Goal: Information Seeking & Learning: Learn about a topic

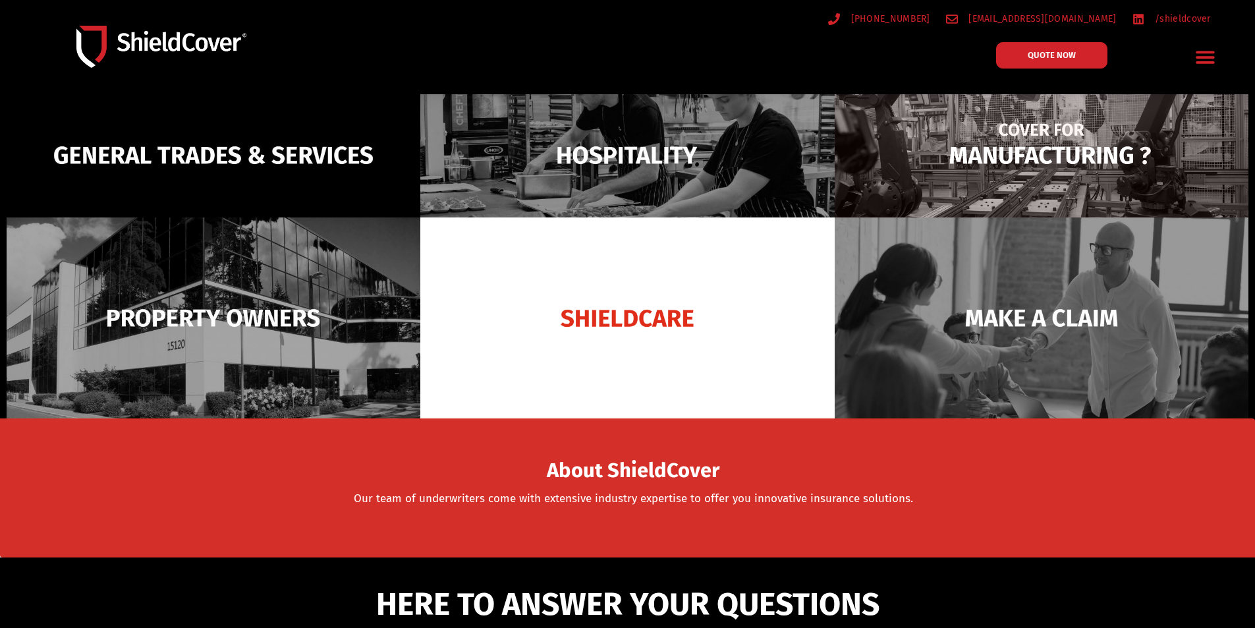
click at [997, 175] on img at bounding box center [1042, 155] width 414 height 201
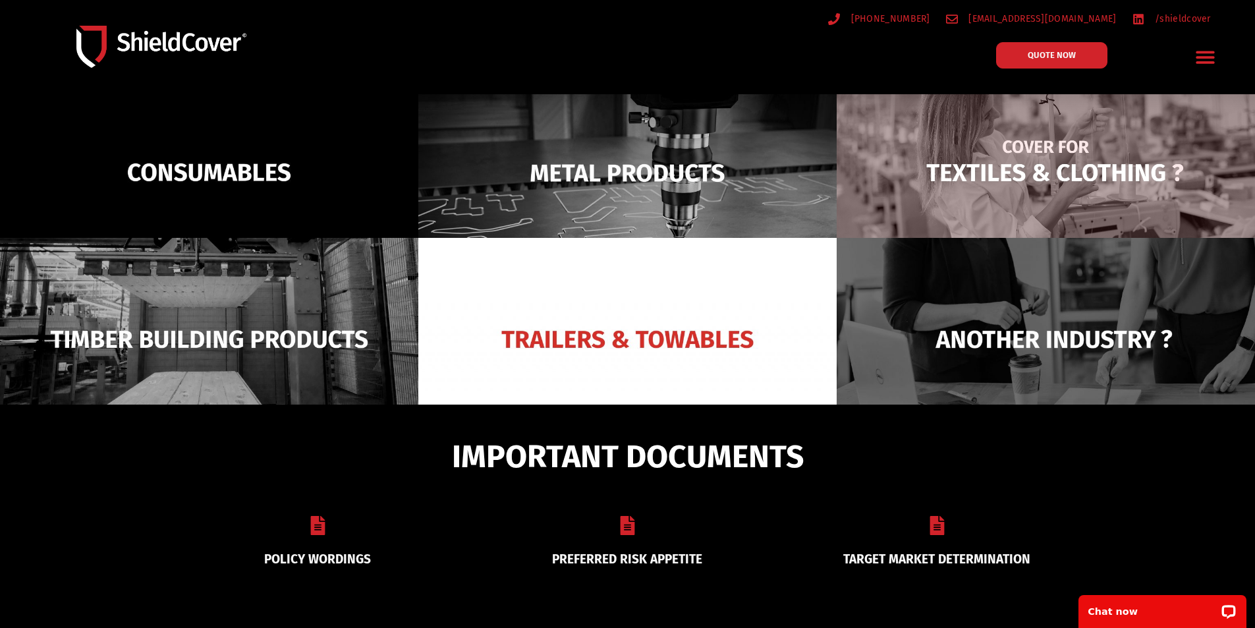
click at [989, 175] on img at bounding box center [1046, 172] width 418 height 203
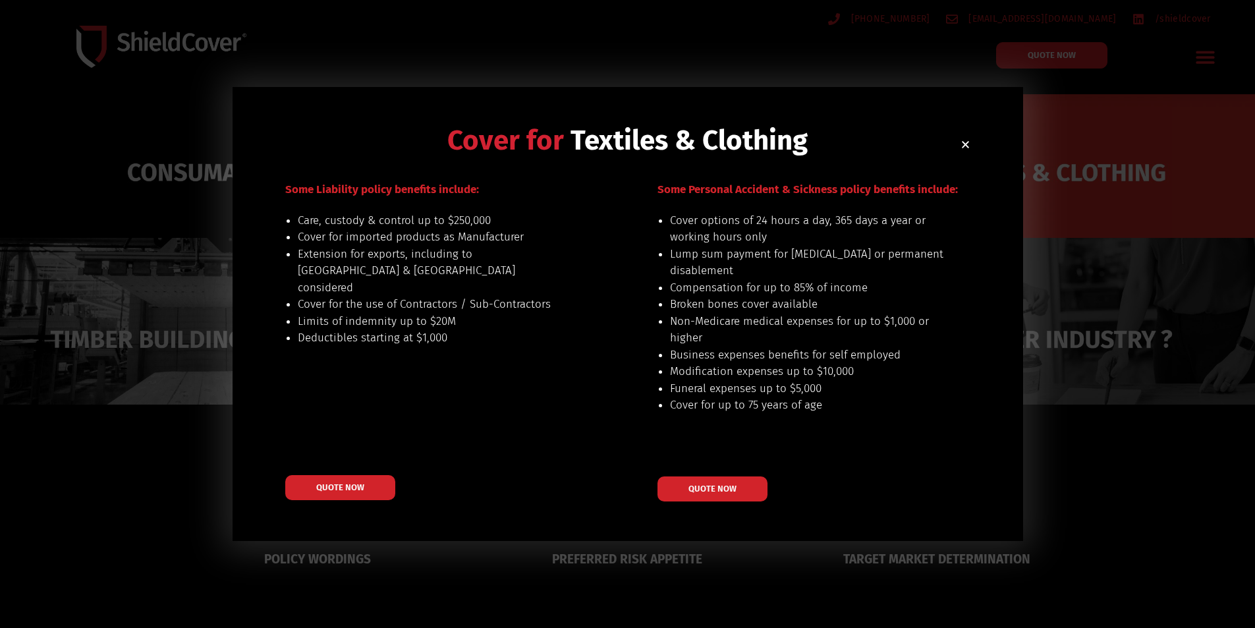
click at [650, 563] on div "Cover for Textiles & Clothing Our preferred risks include: small retailers sell…" at bounding box center [627, 314] width 1255 height 628
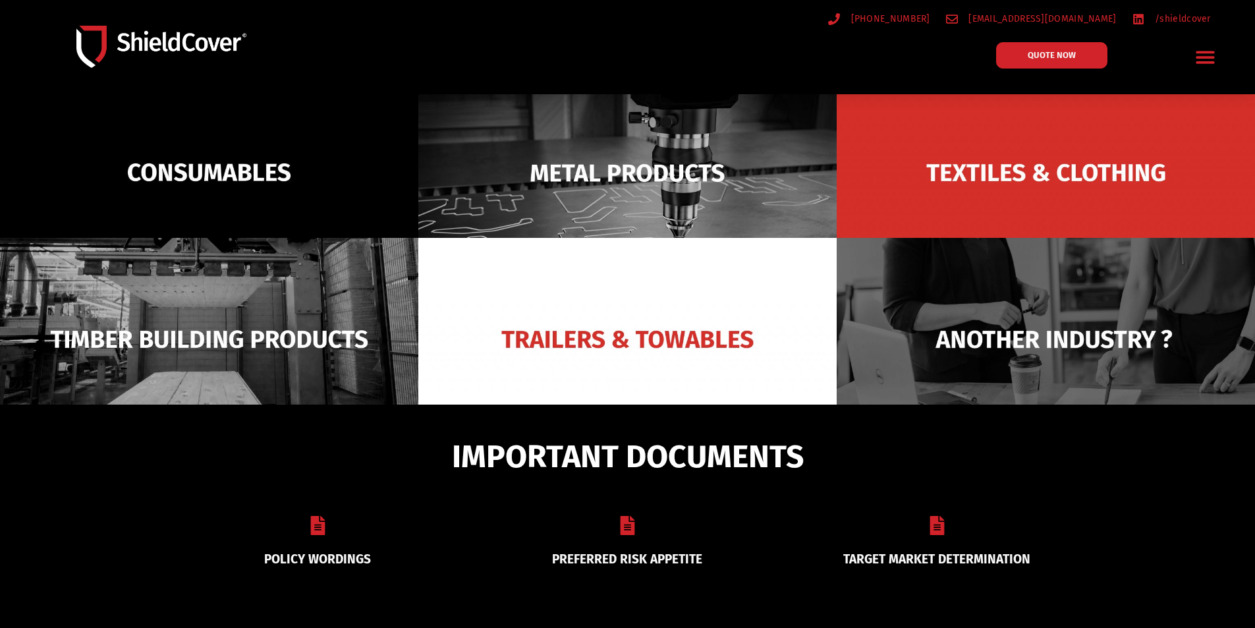
click at [633, 557] on link "PREFERRED RISK APPETITE" at bounding box center [627, 559] width 150 height 15
